Goal: Task Accomplishment & Management: Complete application form

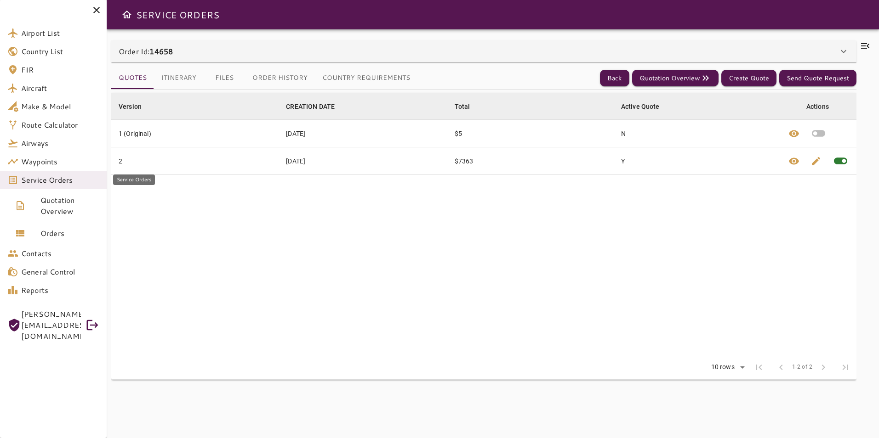
click at [64, 184] on span "Service Orders" at bounding box center [60, 180] width 78 height 11
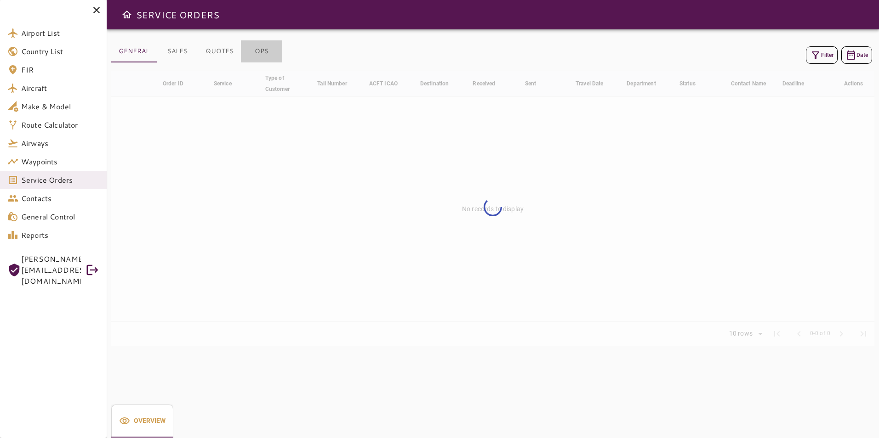
click at [263, 55] on button "OPS" at bounding box center [261, 51] width 41 height 22
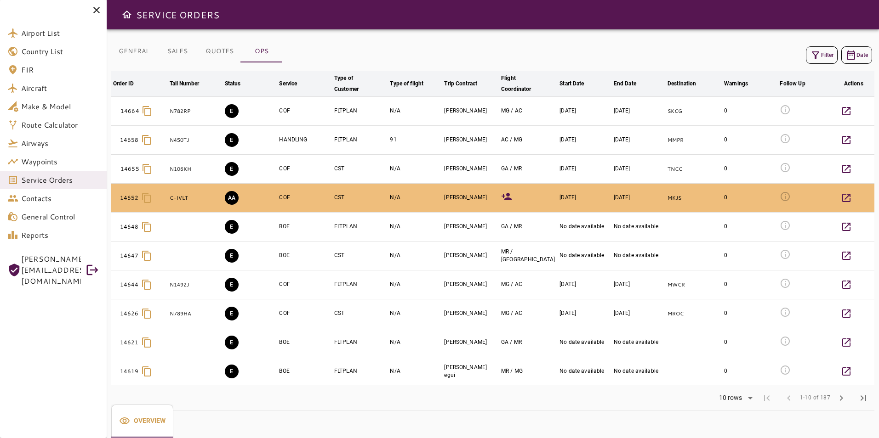
click at [817, 56] on icon "button" at bounding box center [815, 55] width 11 height 11
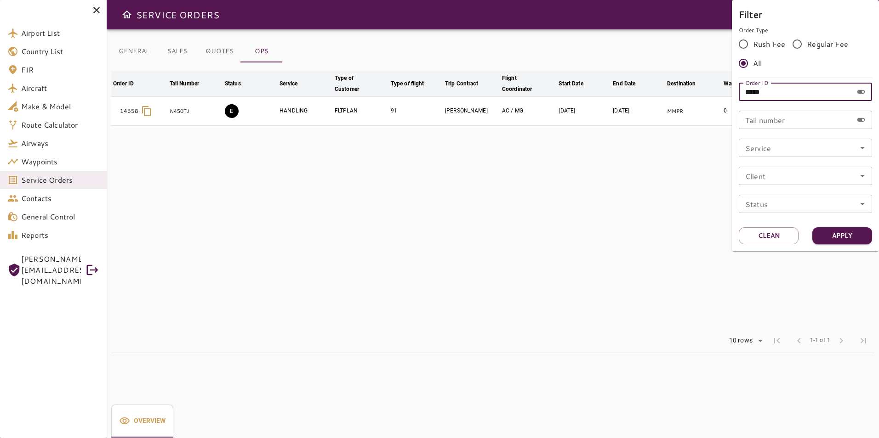
drag, startPoint x: 770, startPoint y: 92, endPoint x: 706, endPoint y: 92, distance: 63.4
click at [706, 92] on div "Filter Order Type Rush Fee Regular Fee All Order ID ***** Order ID Tail number …" at bounding box center [439, 219] width 879 height 438
type input "*****"
click at [850, 233] on button "Apply" at bounding box center [842, 236] width 60 height 17
drag, startPoint x: 506, startPoint y: 243, endPoint x: 513, endPoint y: 228, distance: 17.1
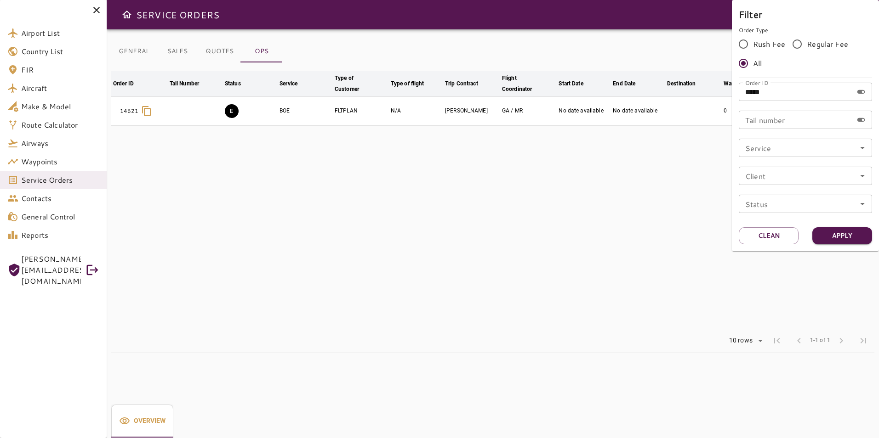
click at [505, 243] on div at bounding box center [439, 219] width 879 height 438
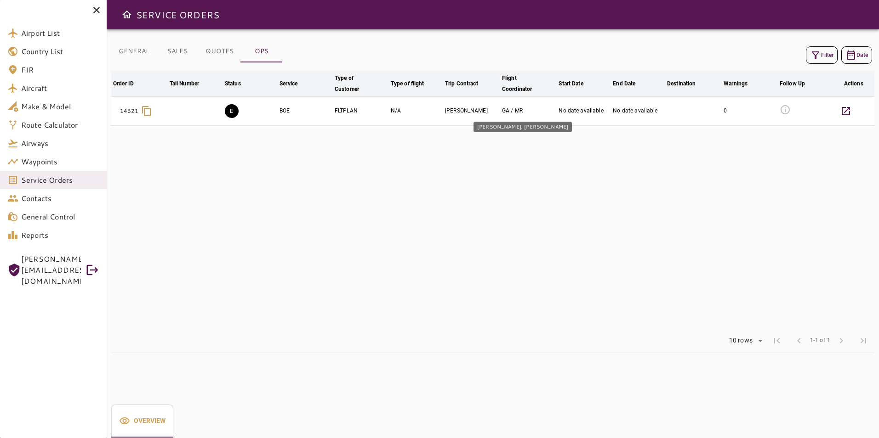
click at [498, 117] on div "[PERSON_NAME], [PERSON_NAME]" at bounding box center [523, 124] width 100 height 18
click at [228, 117] on button "E" at bounding box center [232, 111] width 14 height 14
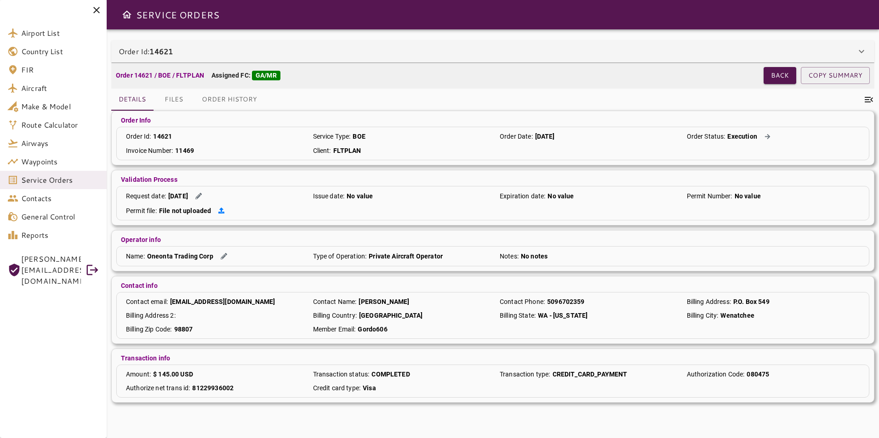
click at [219, 210] on icon at bounding box center [221, 211] width 6 height 6
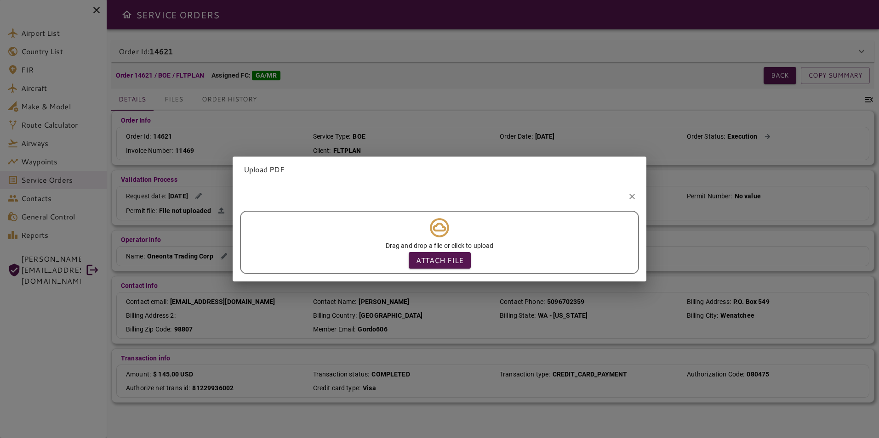
click at [374, 113] on div "Upload PDF Drag and drop a file or click to upload Attach file" at bounding box center [439, 219] width 879 height 438
click at [629, 194] on icon "button" at bounding box center [632, 197] width 6 height 6
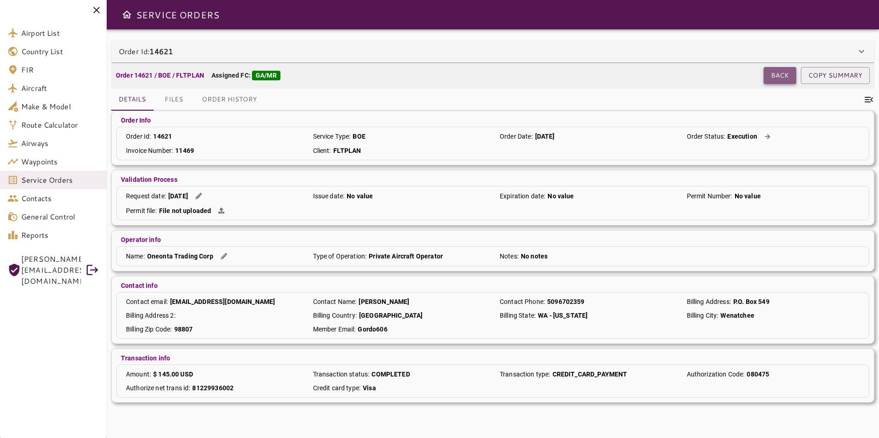
click at [788, 77] on button "Back" at bounding box center [779, 75] width 33 height 17
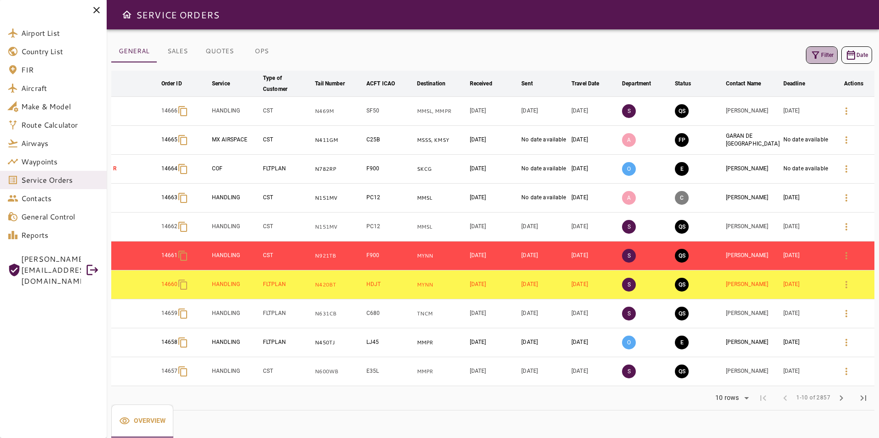
click at [828, 50] on button "Filter" at bounding box center [822, 54] width 32 height 17
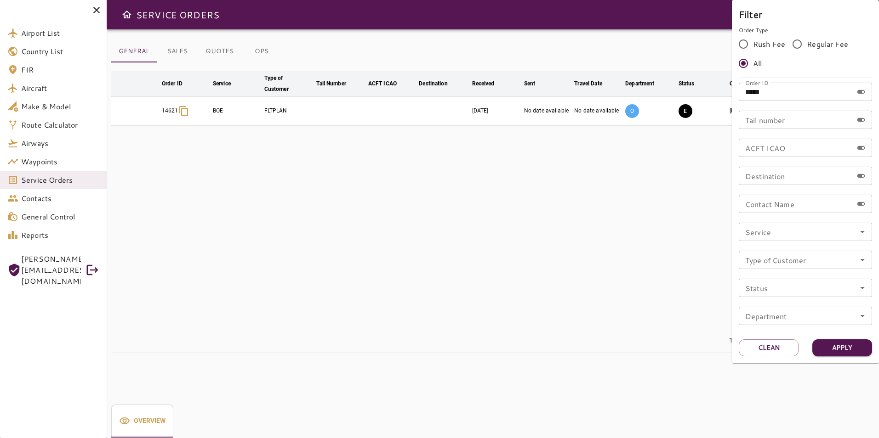
click at [660, 215] on div at bounding box center [439, 219] width 879 height 438
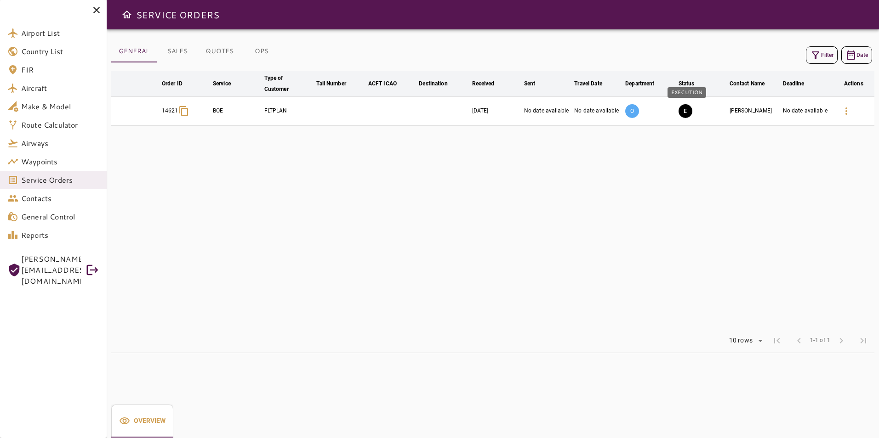
click at [688, 108] on button "E" at bounding box center [685, 111] width 14 height 14
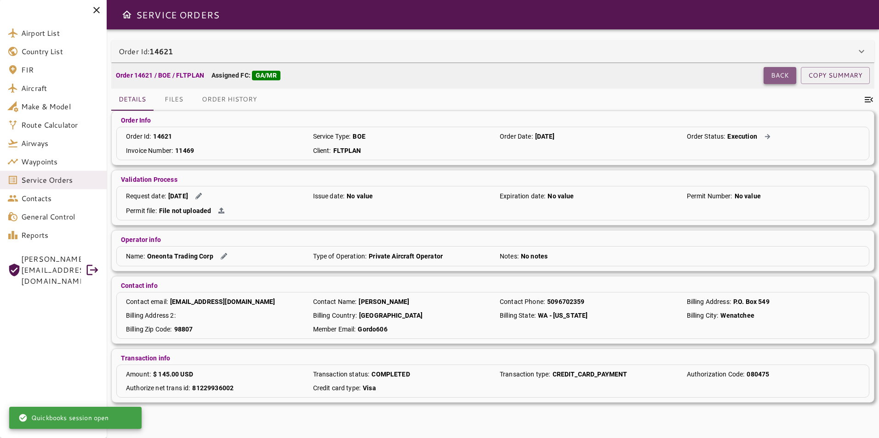
click at [779, 72] on button "Back" at bounding box center [779, 75] width 33 height 17
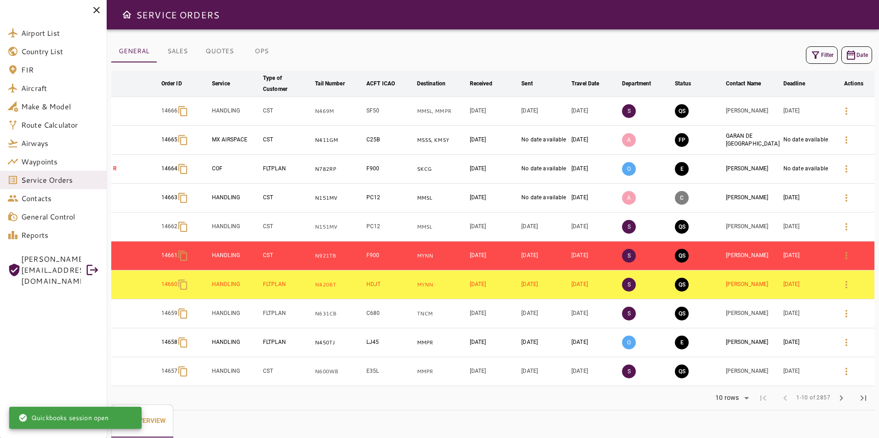
click at [827, 59] on button "Filter" at bounding box center [822, 54] width 32 height 17
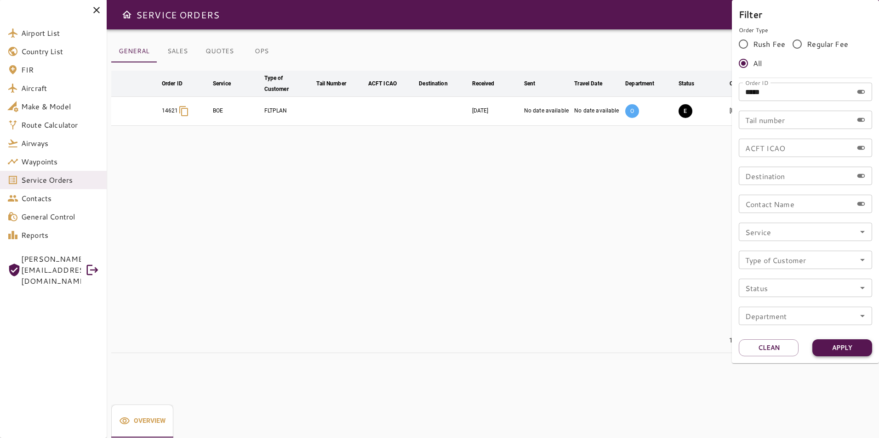
click at [847, 351] on button "Apply" at bounding box center [842, 348] width 60 height 17
click at [570, 262] on div at bounding box center [439, 219] width 879 height 438
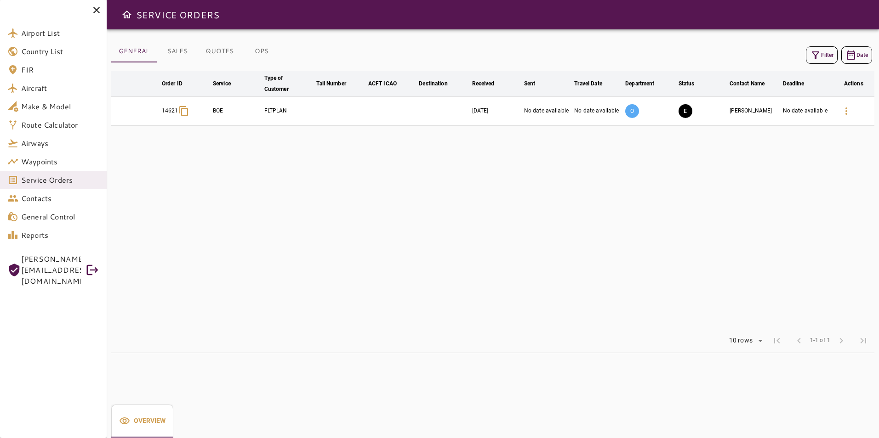
click at [850, 116] on icon "button" at bounding box center [846, 111] width 11 height 11
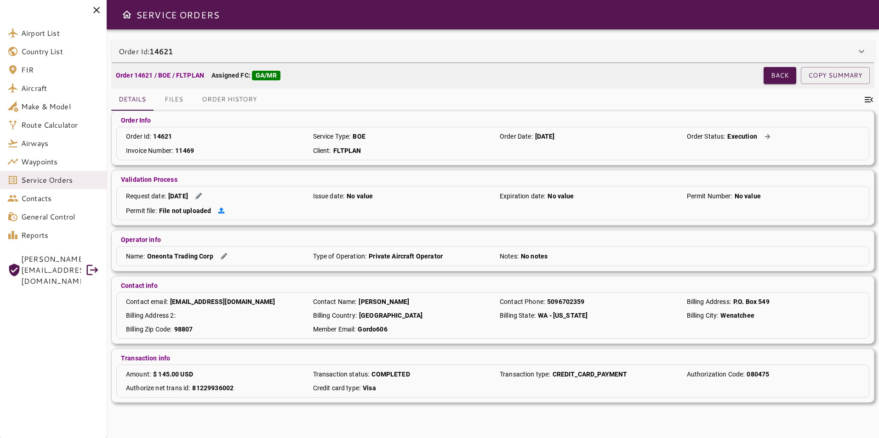
click at [220, 212] on icon at bounding box center [221, 211] width 6 height 6
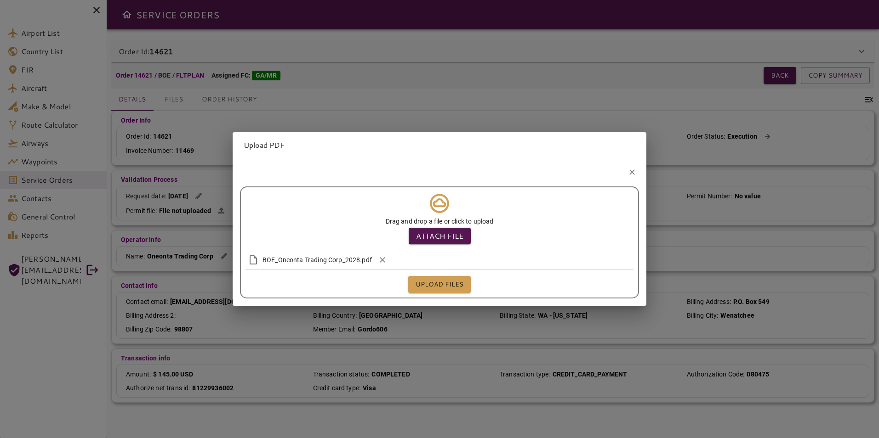
click at [332, 259] on span "BOE_Oneonta Trading Corp_2028.pdf" at bounding box center [316, 260] width 109 height 9
click at [328, 256] on span "BOE_Oneonta Trading Corp_2028.pdf" at bounding box center [316, 260] width 109 height 9
click at [253, 256] on icon at bounding box center [253, 260] width 11 height 11
click at [449, 285] on button "Upload files" at bounding box center [439, 284] width 63 height 17
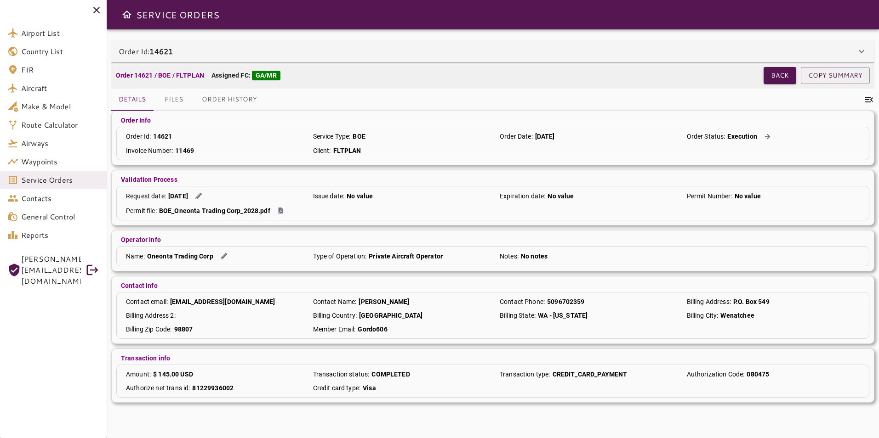
click at [865, 101] on icon at bounding box center [868, 99] width 11 height 11
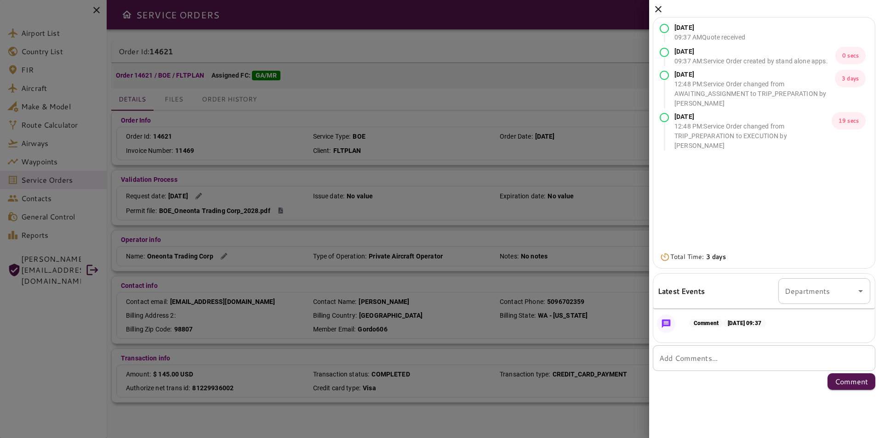
click at [652, 6] on div "[DATE] 09:37 AM Quote received [DATE] 09:37 AM : Service Order created by stand…" at bounding box center [764, 197] width 230 height 394
click at [656, 9] on icon at bounding box center [658, 9] width 11 height 11
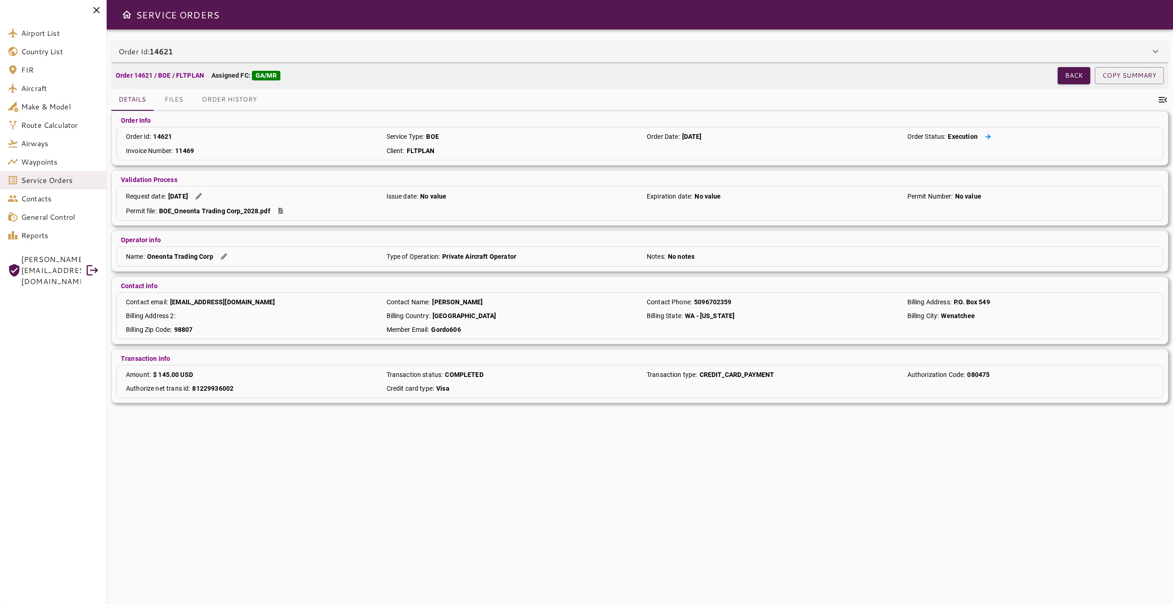
click at [878, 134] on icon at bounding box center [988, 137] width 6 height 6
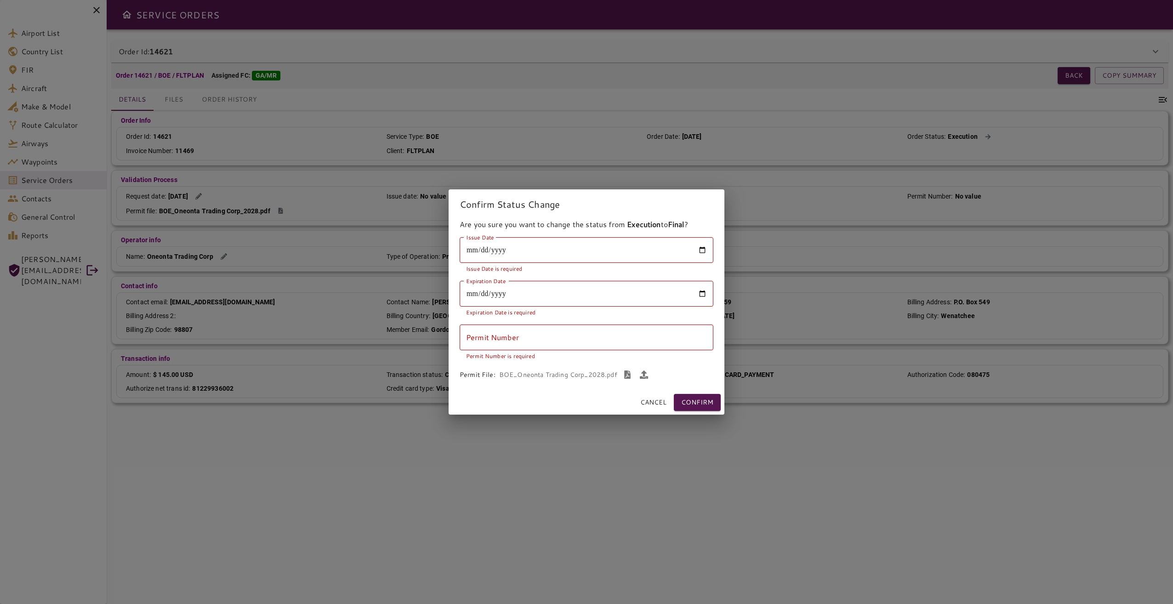
click at [546, 245] on input "Issue Date" at bounding box center [587, 250] width 254 height 26
click at [702, 254] on input "Issue Date" at bounding box center [587, 250] width 254 height 26
type input "**********"
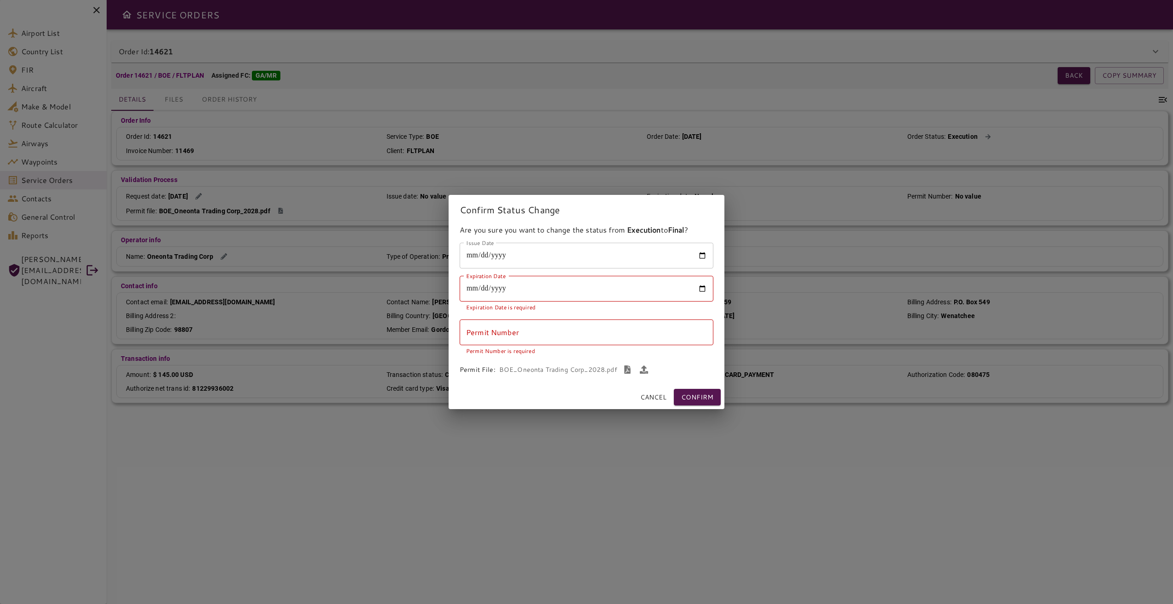
click at [704, 290] on input "Expiration Date" at bounding box center [587, 289] width 254 height 26
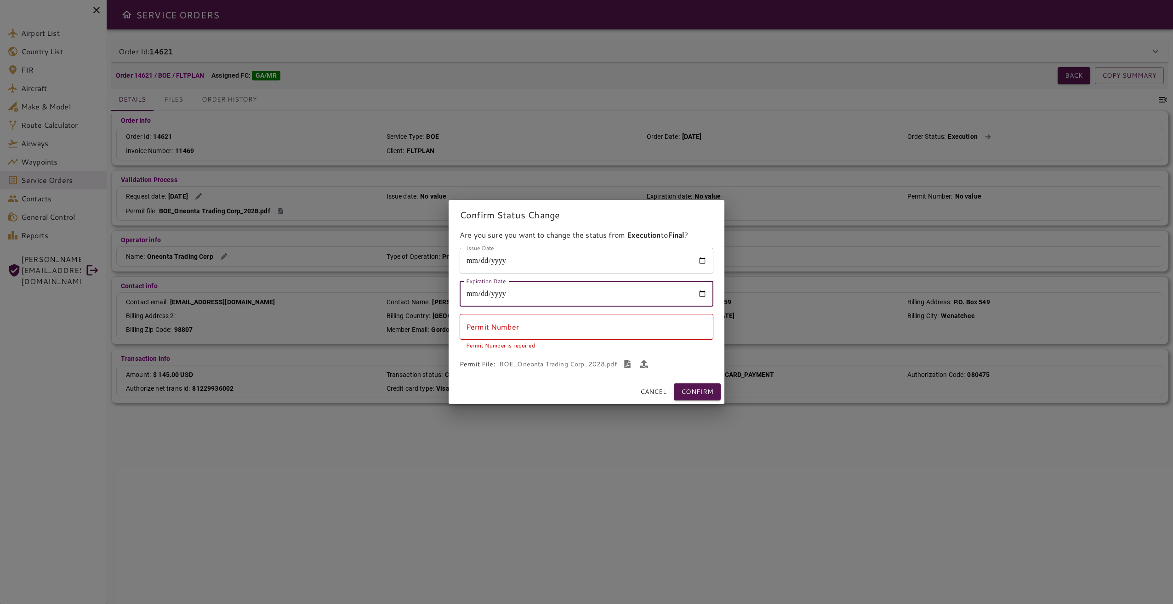
type input "**********"
click at [593, 334] on input "Permit Number" at bounding box center [587, 327] width 254 height 26
click at [595, 330] on input "Permit Number" at bounding box center [587, 327] width 254 height 26
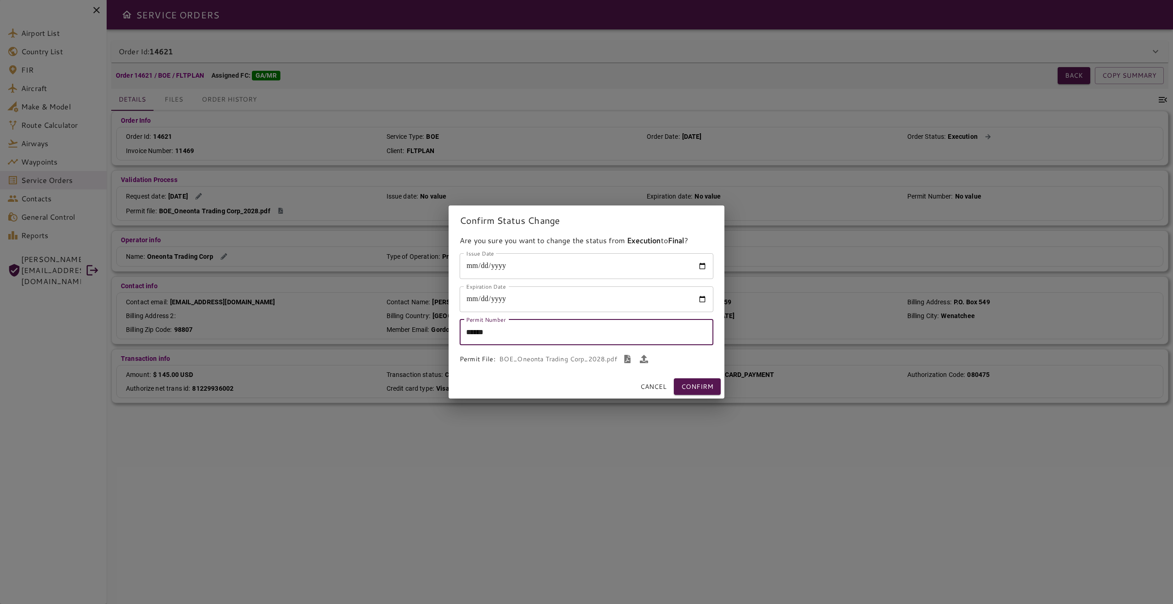
type input "******"
click at [645, 358] on icon "button" at bounding box center [644, 359] width 8 height 8
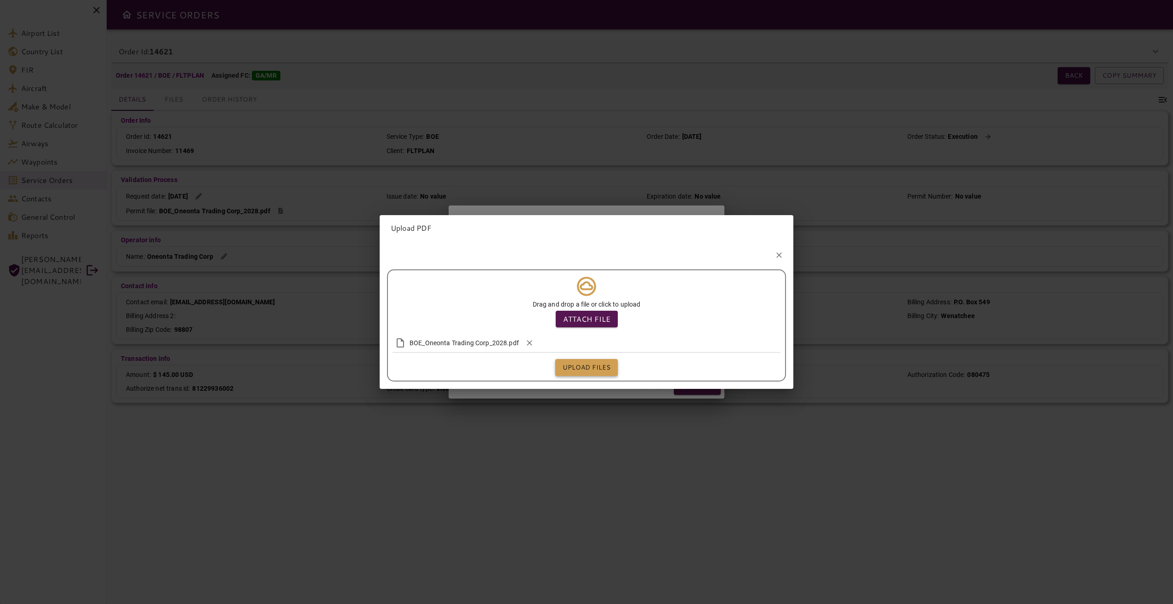
click at [601, 368] on button "Upload files" at bounding box center [586, 367] width 63 height 17
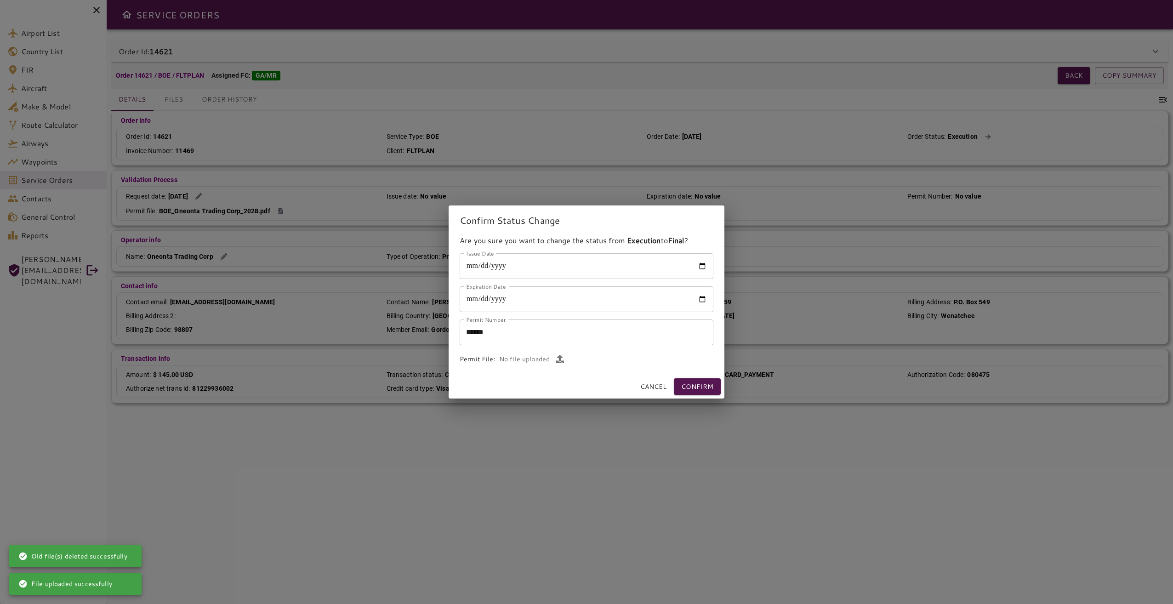
click at [559, 362] on icon "button" at bounding box center [560, 359] width 8 height 8
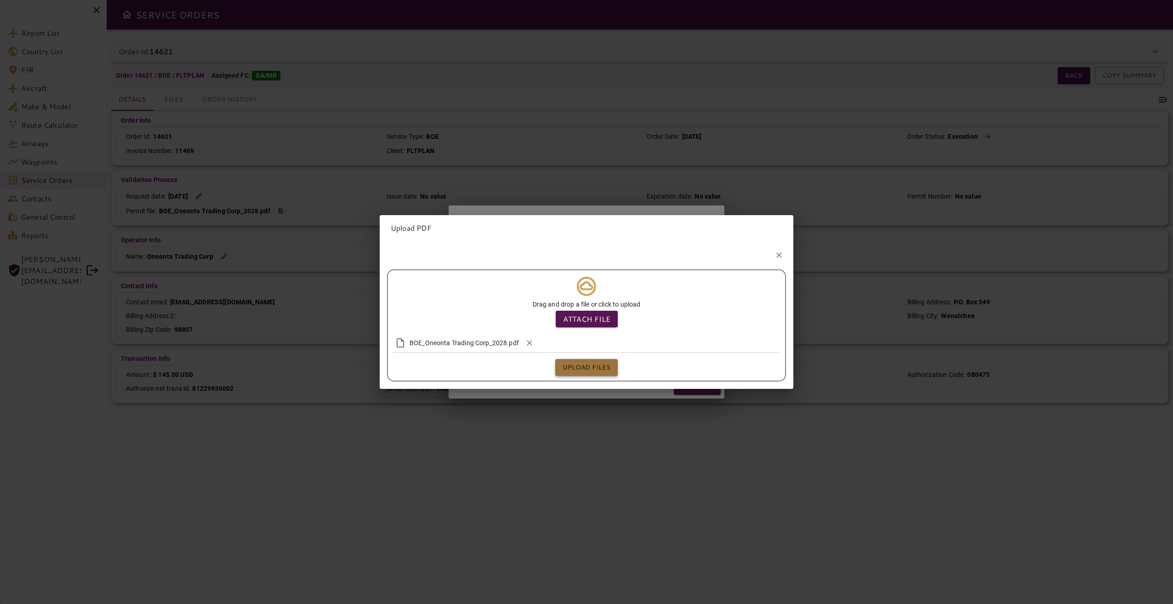
click at [607, 366] on button "Upload files" at bounding box center [586, 367] width 63 height 17
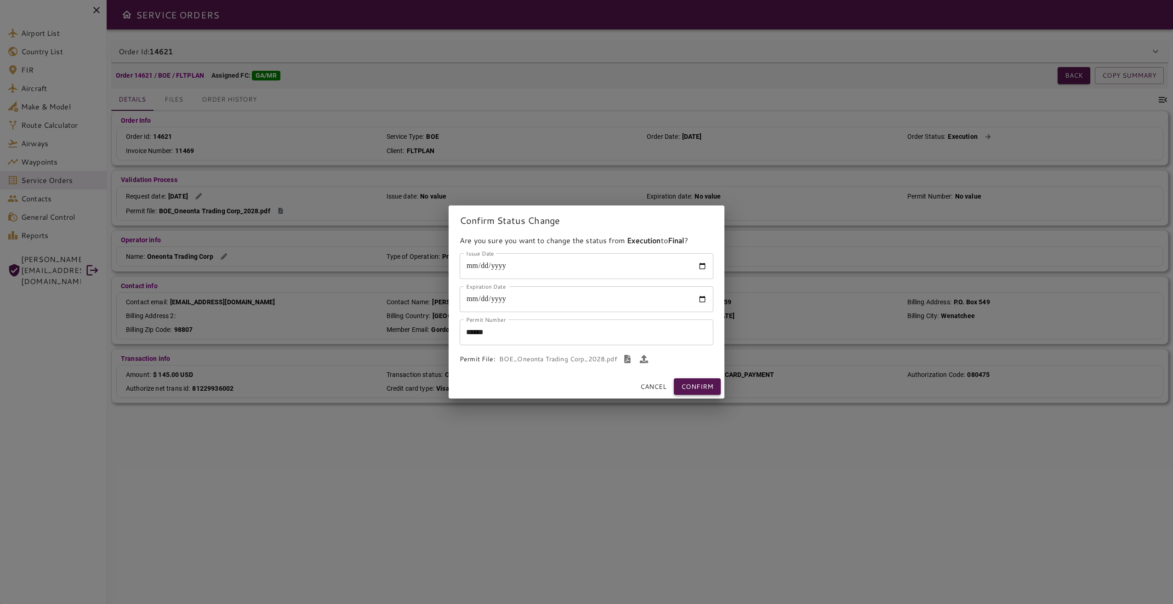
click at [708, 388] on button "Confirm" at bounding box center [697, 386] width 47 height 17
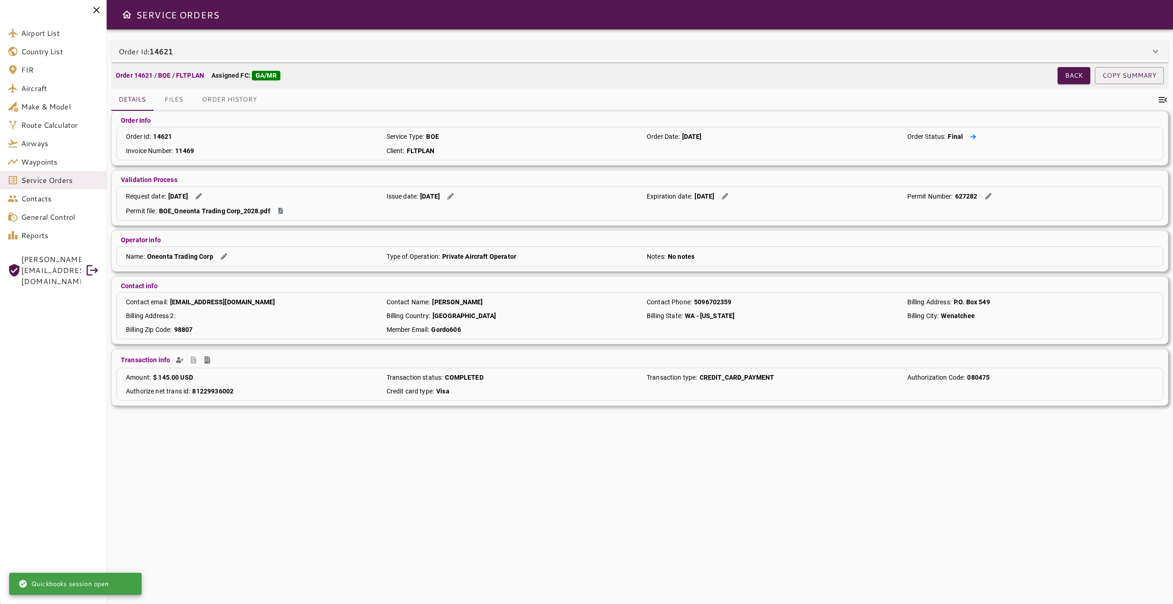
click at [878, 137] on icon at bounding box center [973, 137] width 6 height 6
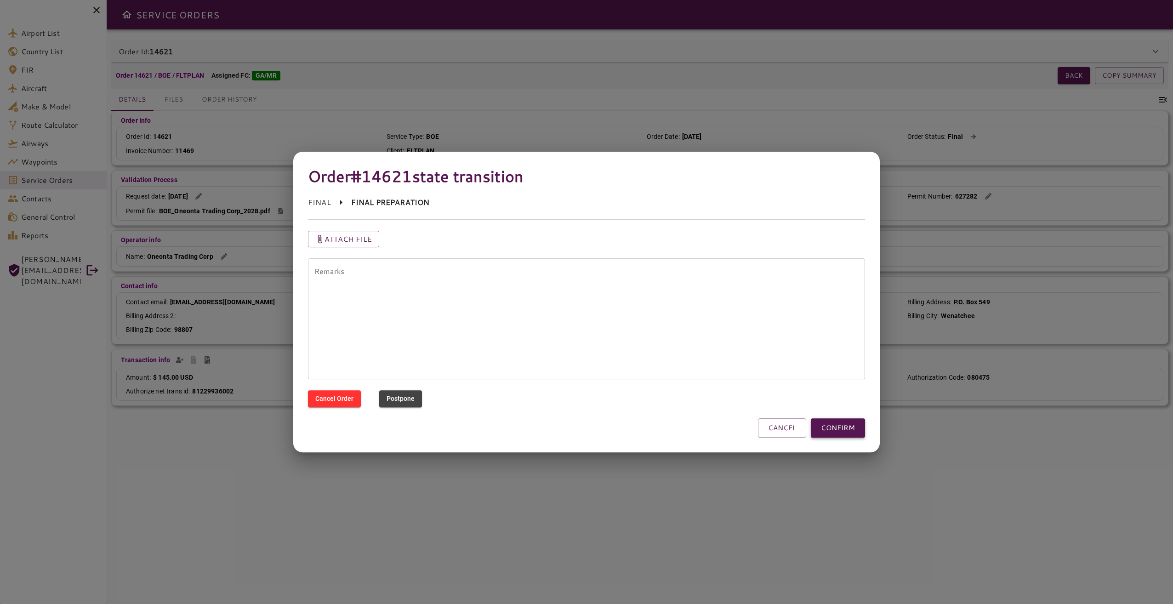
click at [855, 430] on button "CONFIRM" at bounding box center [838, 427] width 54 height 19
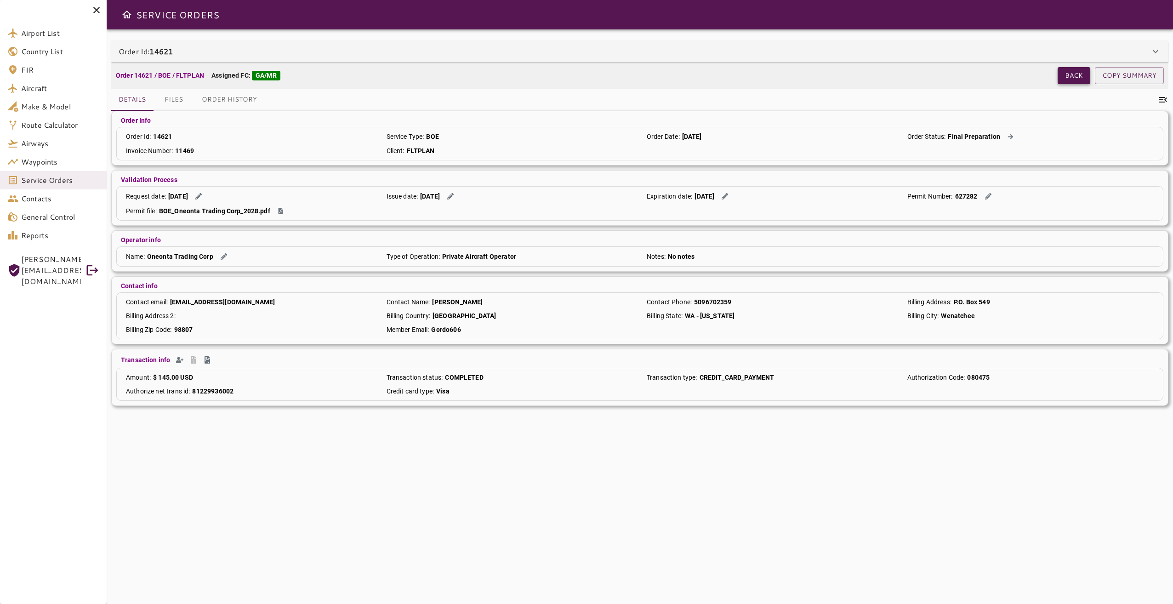
click at [878, 78] on button "Back" at bounding box center [1074, 75] width 33 height 17
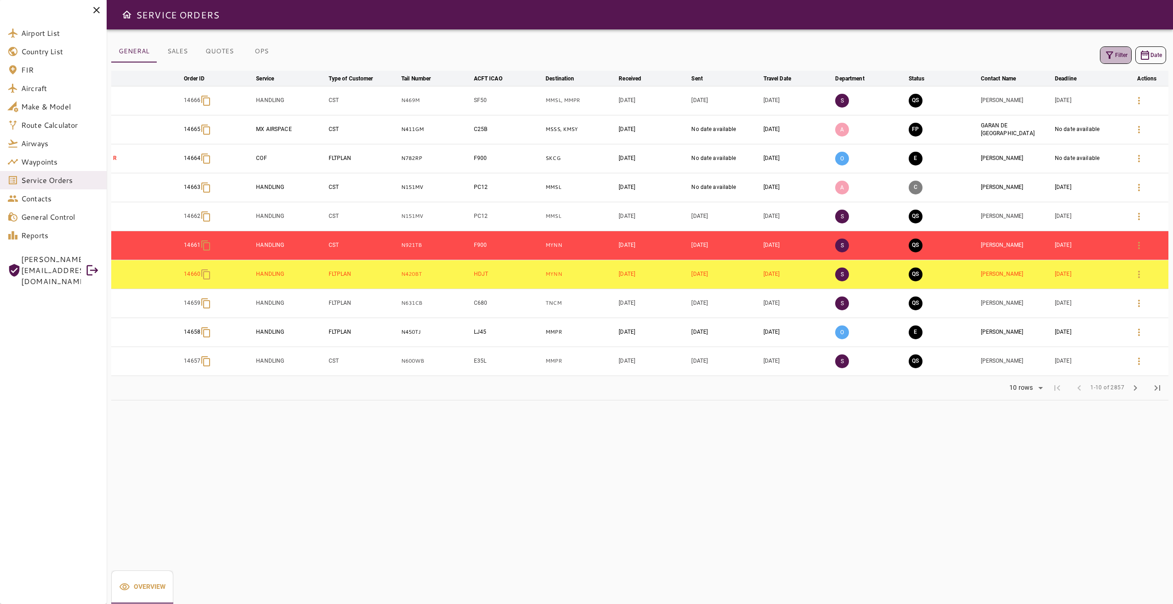
click at [878, 53] on button "Filter" at bounding box center [1116, 54] width 32 height 17
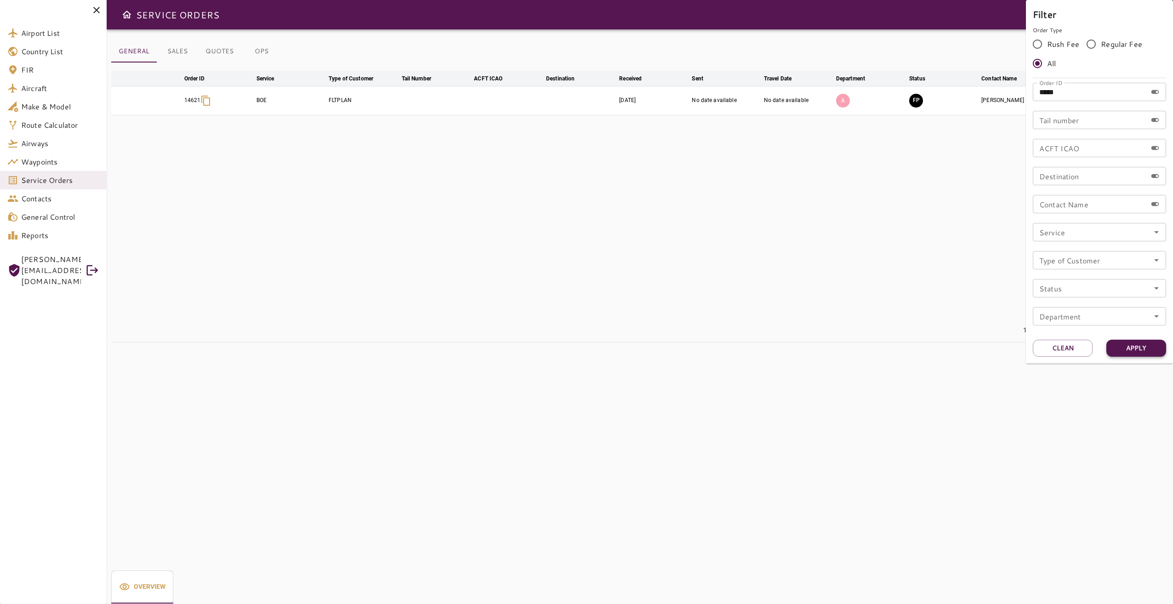
click at [878, 348] on button "Apply" at bounding box center [1136, 348] width 60 height 17
drag, startPoint x: 909, startPoint y: 182, endPoint x: 887, endPoint y: 176, distance: 22.9
click at [878, 181] on div at bounding box center [586, 302] width 1173 height 604
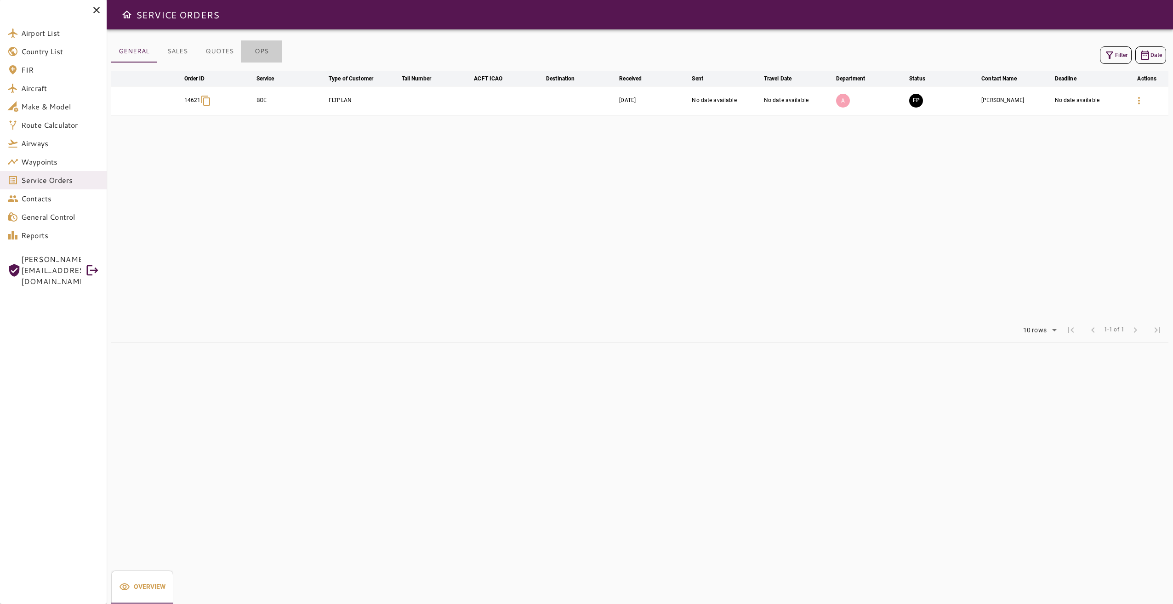
click at [268, 51] on button "OPS" at bounding box center [261, 51] width 41 height 22
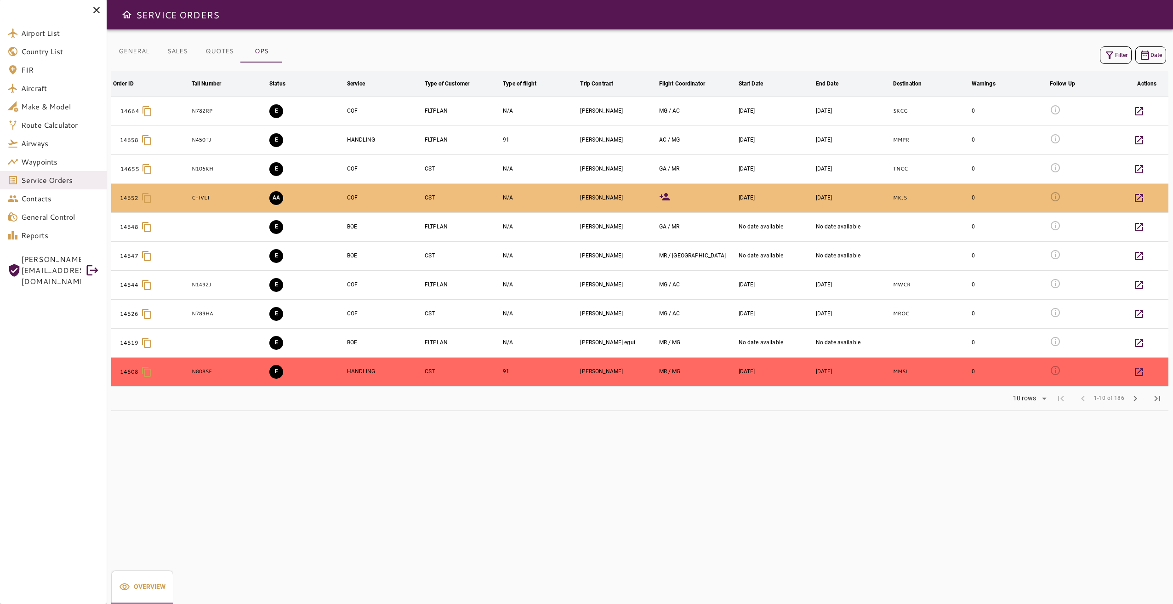
click at [140, 52] on button "GENERAL" at bounding box center [134, 51] width 46 height 22
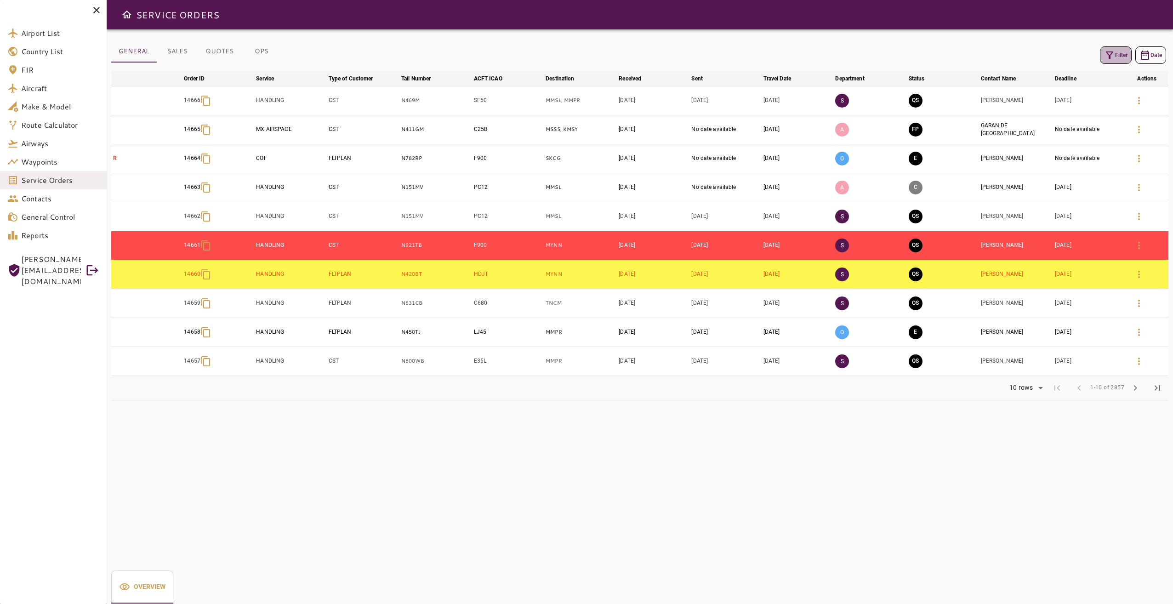
click at [878, 54] on icon "button" at bounding box center [1109, 55] width 11 height 11
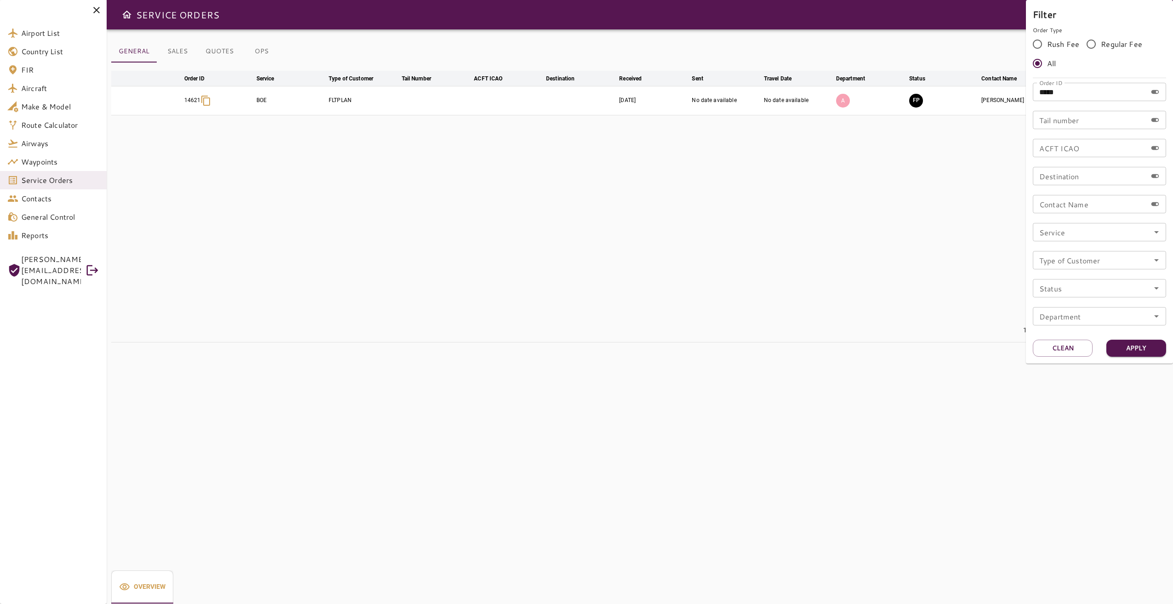
click at [878, 351] on button "Apply" at bounding box center [1136, 348] width 60 height 17
drag, startPoint x: 792, startPoint y: 255, endPoint x: 819, endPoint y: 232, distance: 35.5
click at [792, 255] on div at bounding box center [586, 302] width 1173 height 604
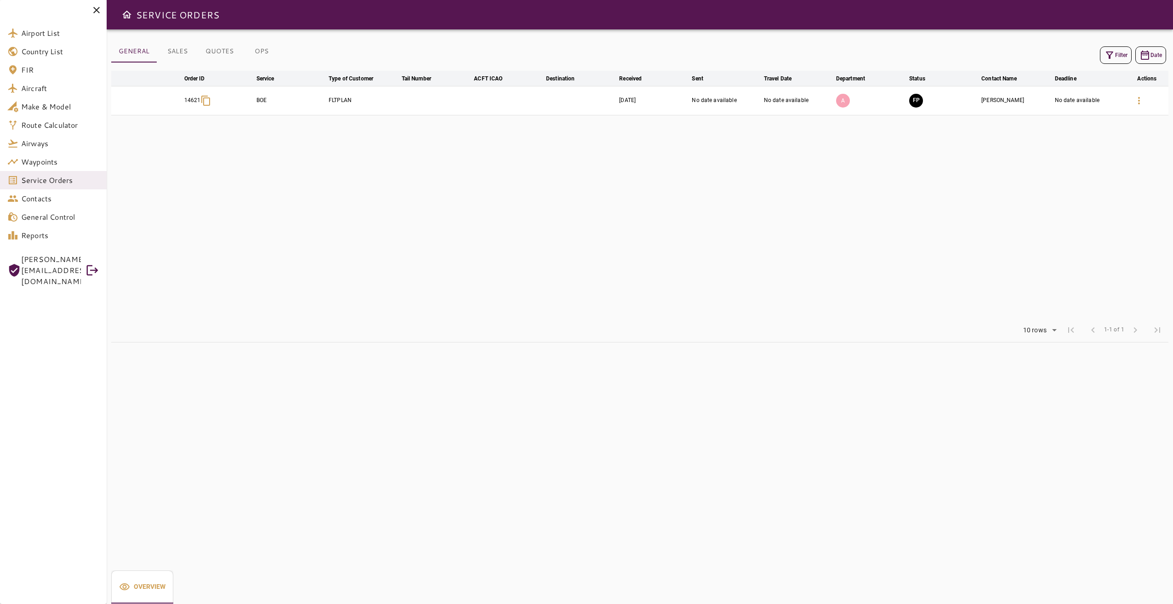
click at [878, 102] on button "FP" at bounding box center [916, 101] width 14 height 14
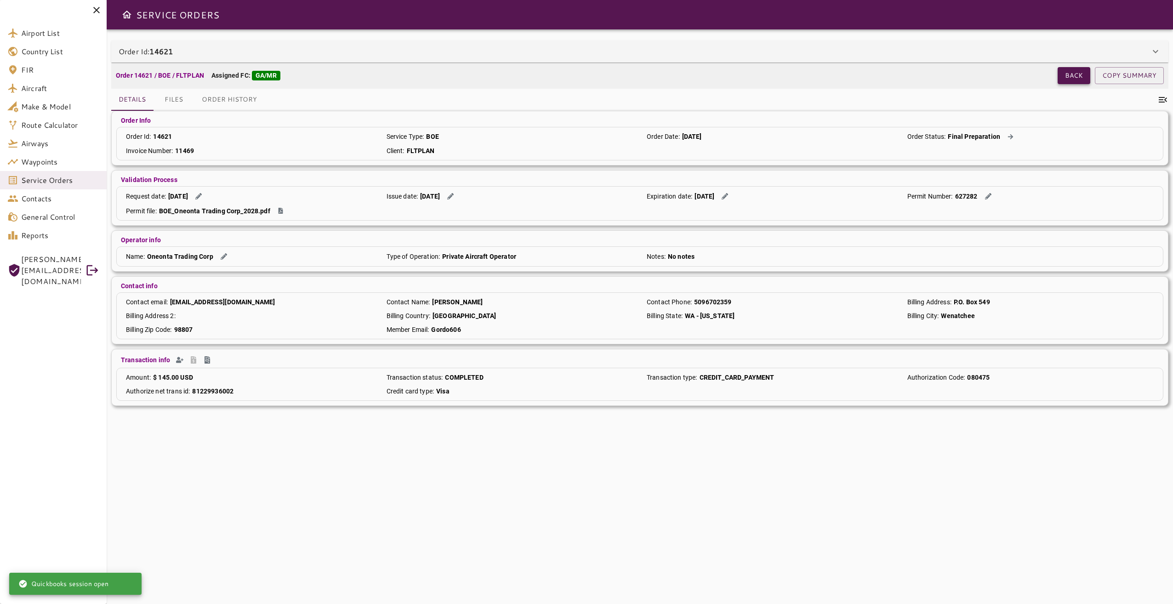
click at [878, 74] on button "Back" at bounding box center [1074, 75] width 33 height 17
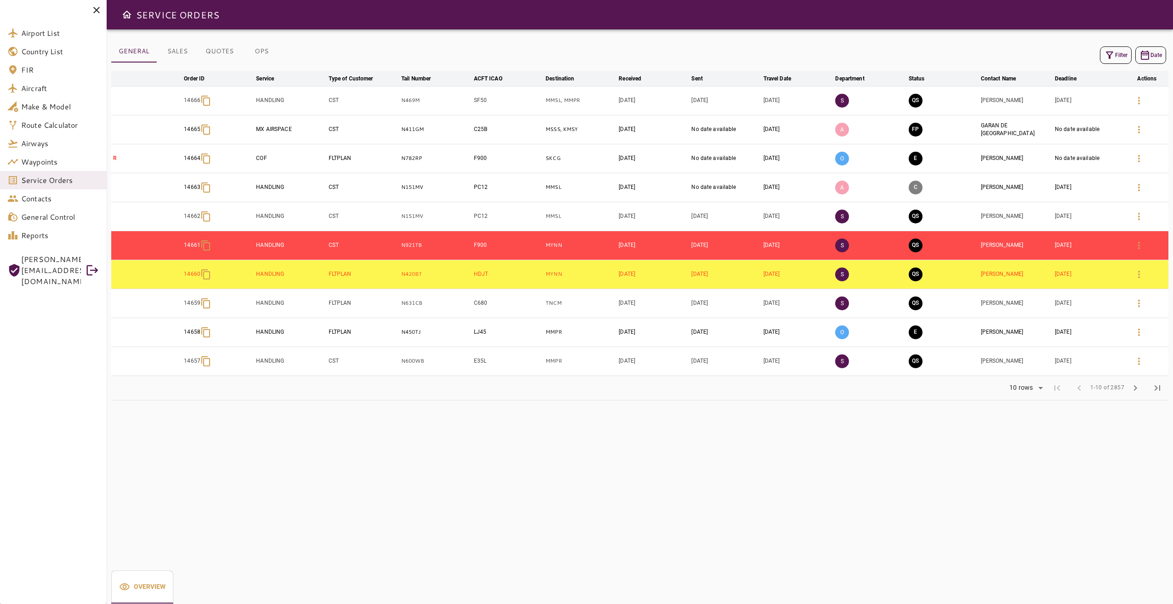
click at [265, 49] on button "OPS" at bounding box center [261, 51] width 41 height 22
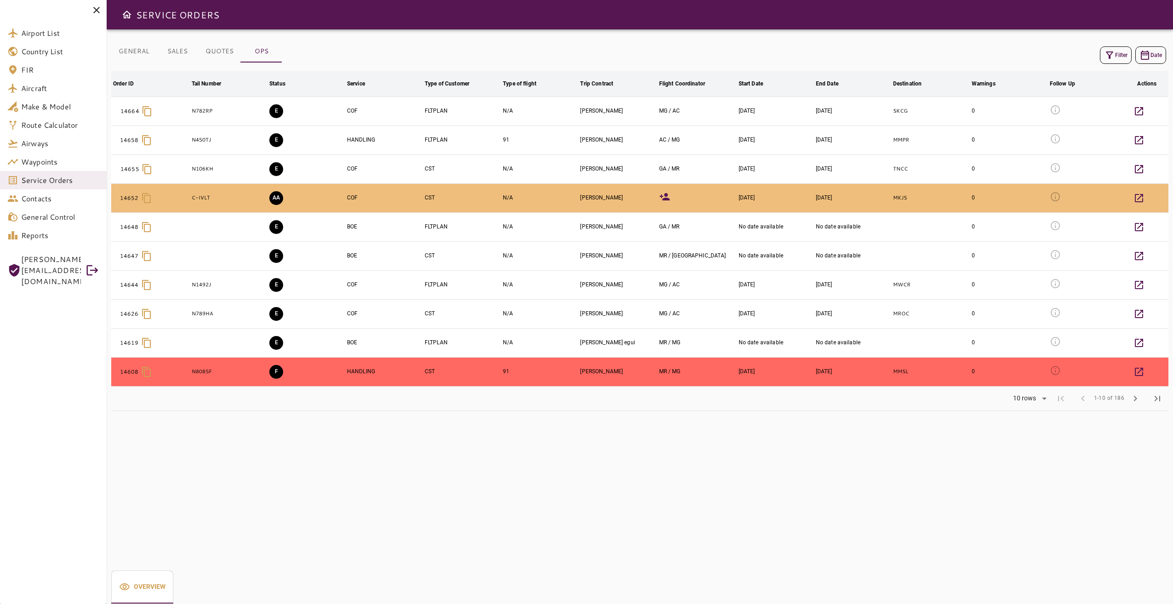
click at [138, 53] on button "GENERAL" at bounding box center [134, 51] width 46 height 22
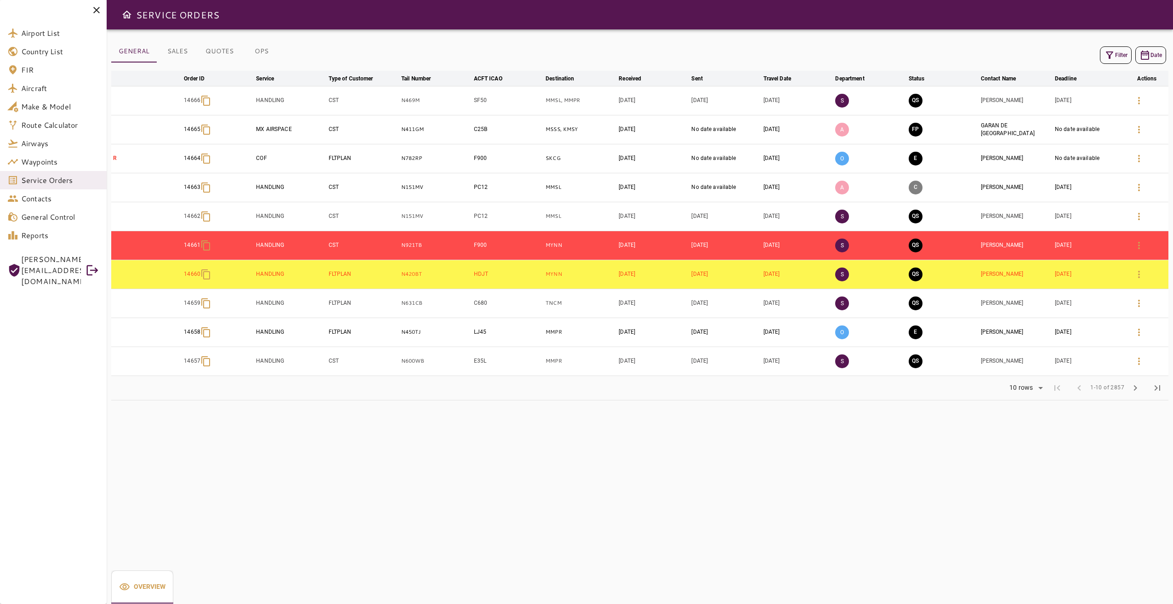
click at [878, 57] on icon "button" at bounding box center [1109, 55] width 11 height 11
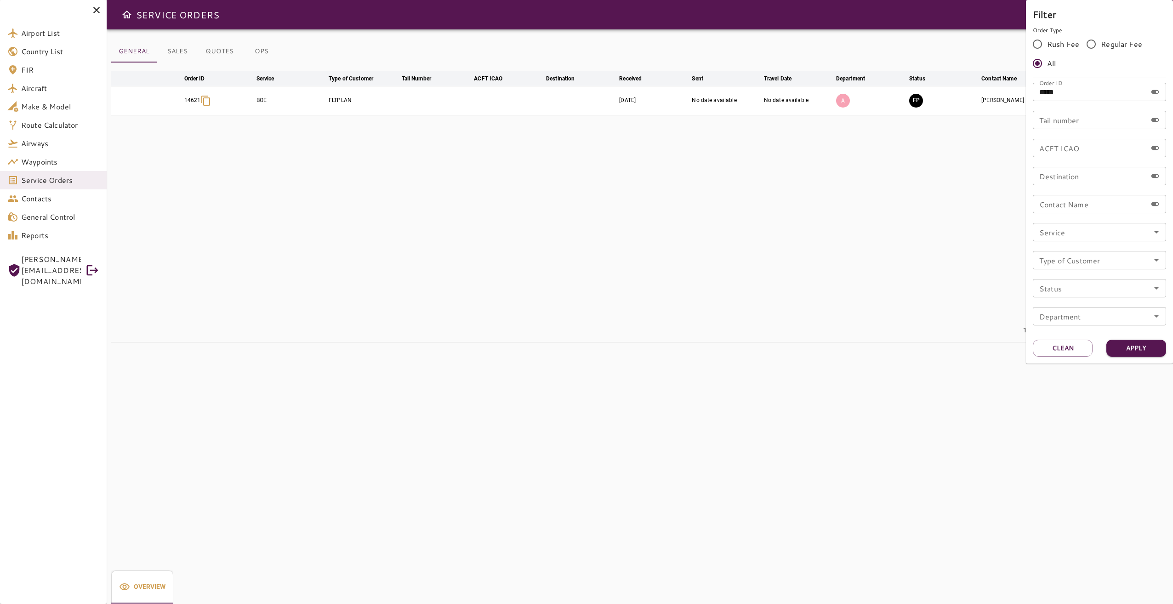
click at [878, 206] on div at bounding box center [586, 302] width 1173 height 604
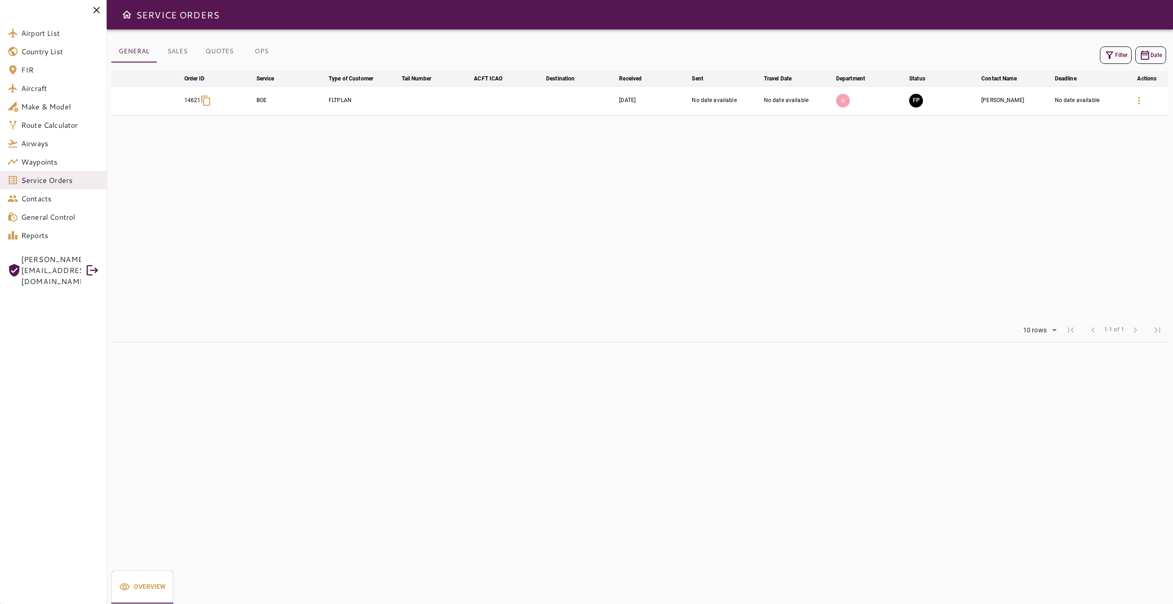
click at [266, 49] on button "OPS" at bounding box center [261, 51] width 41 height 22
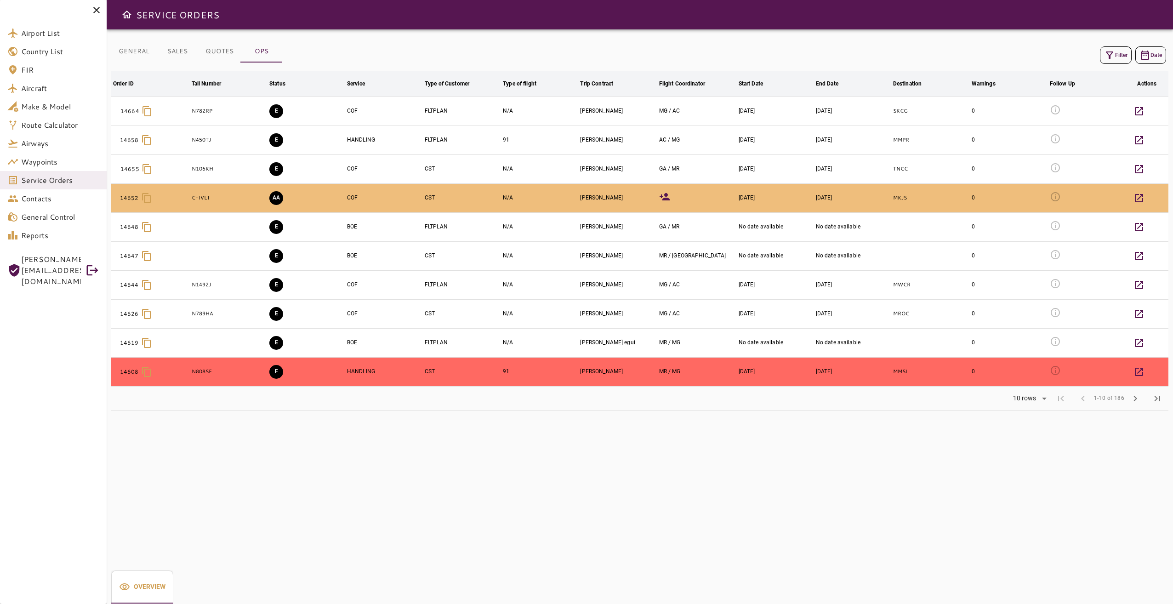
click at [878, 59] on button "Filter" at bounding box center [1116, 54] width 32 height 17
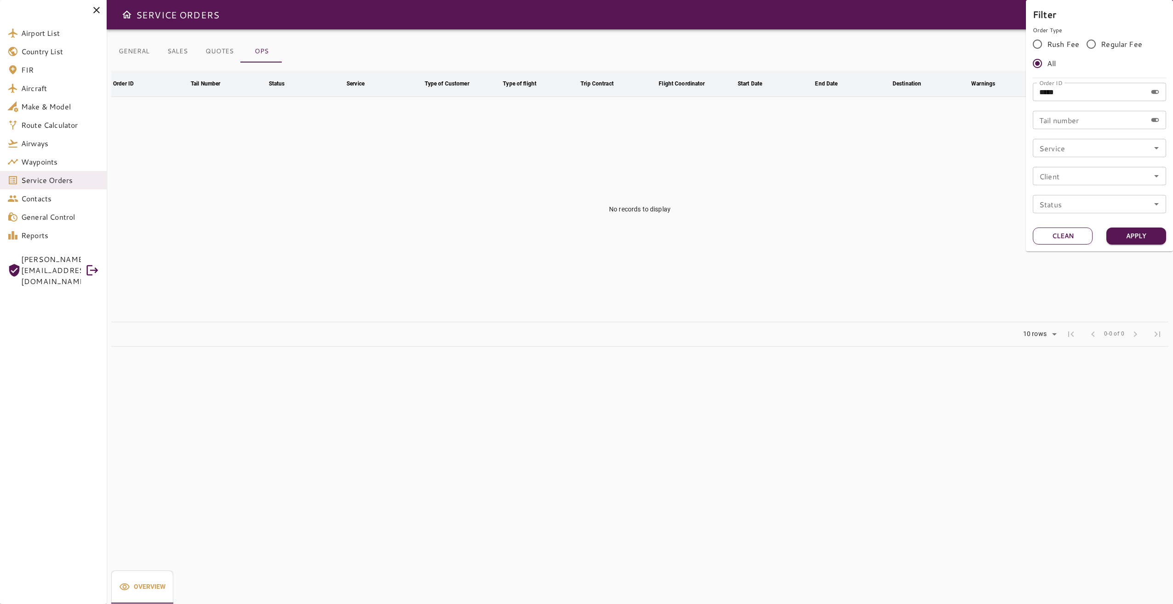
click at [878, 236] on button "Clean" at bounding box center [1063, 236] width 60 height 17
